Goal: Find specific page/section

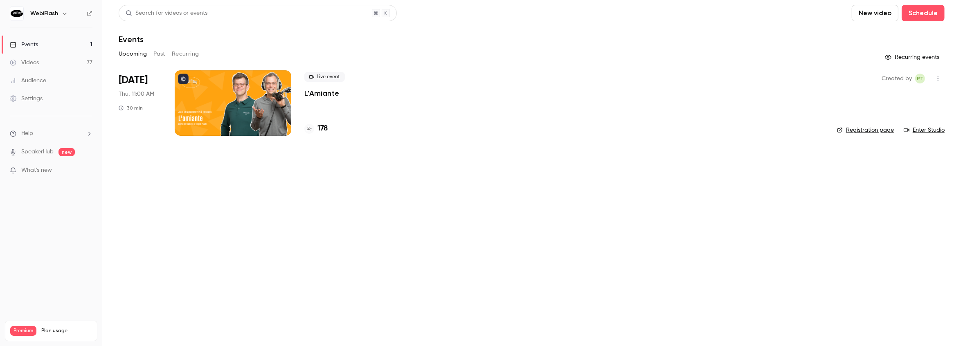
click at [326, 95] on p "L'Amiante" at bounding box center [321, 93] width 35 height 10
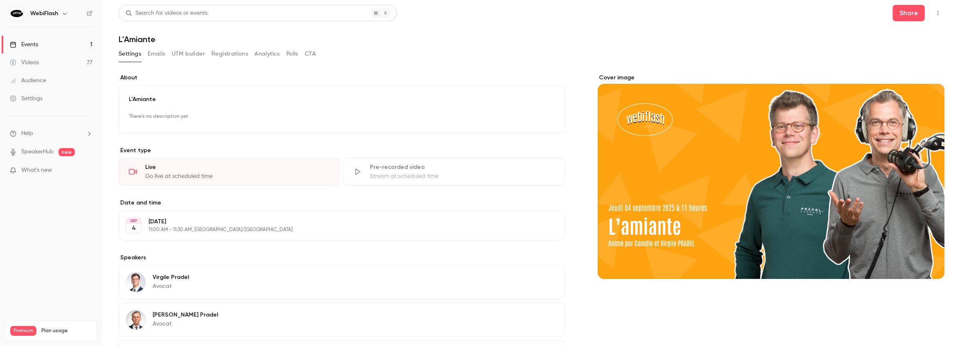
click at [220, 54] on button "Registrations" at bounding box center [229, 53] width 36 height 13
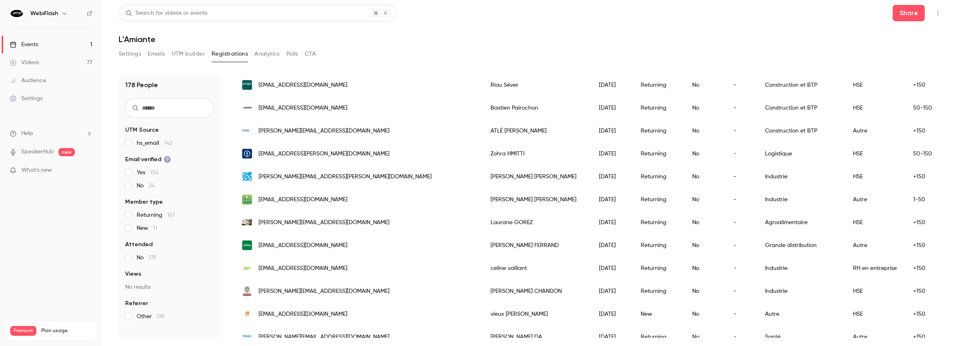
scroll to position [964, 0]
